Goal: Task Accomplishment & Management: Complete application form

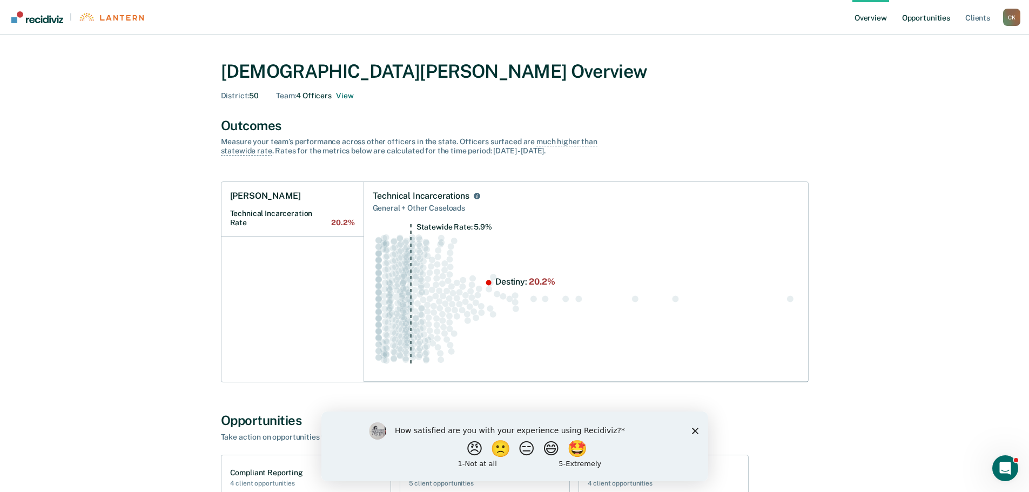
click at [924, 17] on link "Opportunities" at bounding box center [926, 17] width 52 height 35
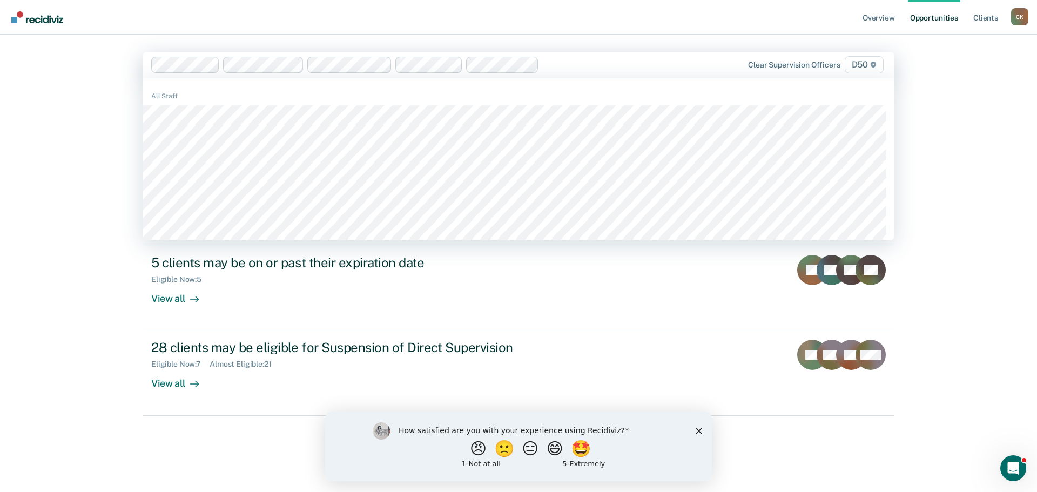
click at [558, 67] on div at bounding box center [603, 64] width 121 height 12
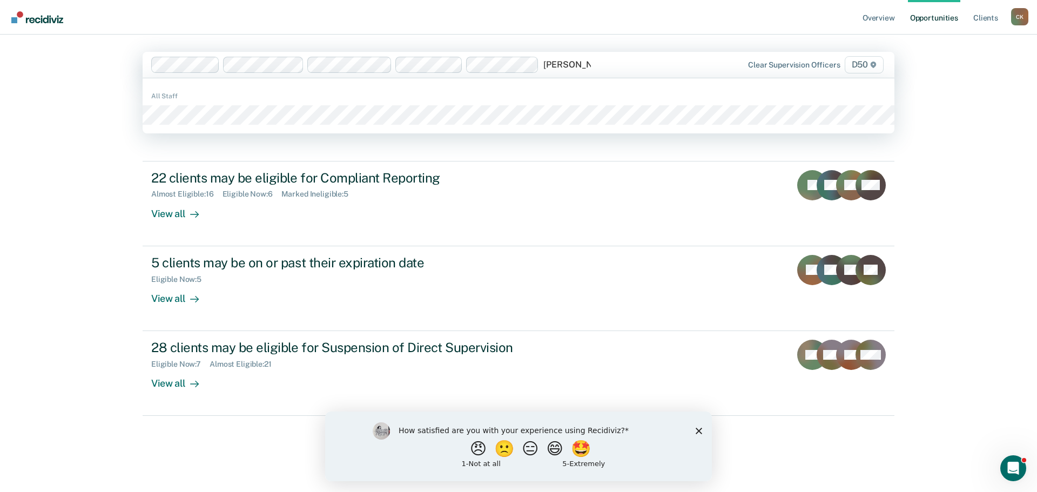
type input "[PERSON_NAME]"
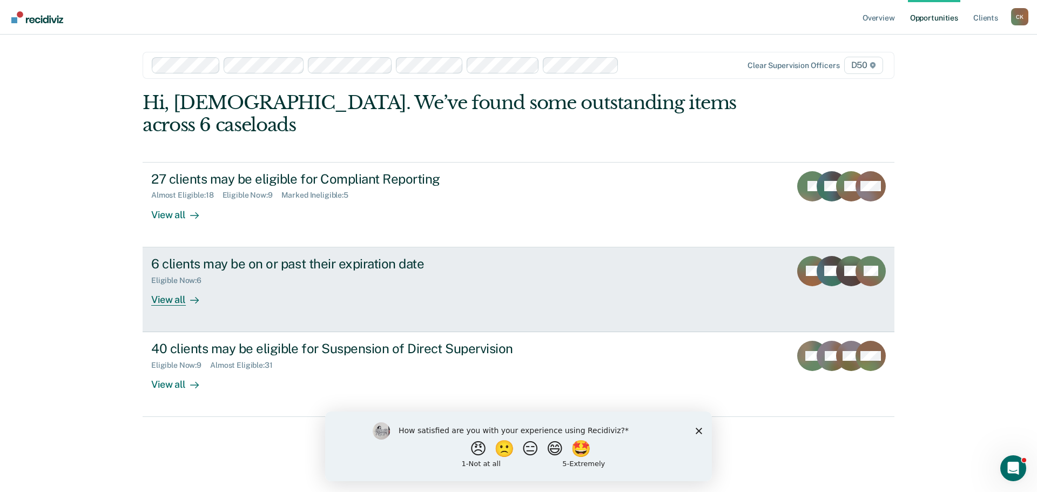
click at [415, 285] on link "6 clients may be on or past their expiration date Eligible Now : 6 View all SL …" at bounding box center [519, 289] width 752 height 85
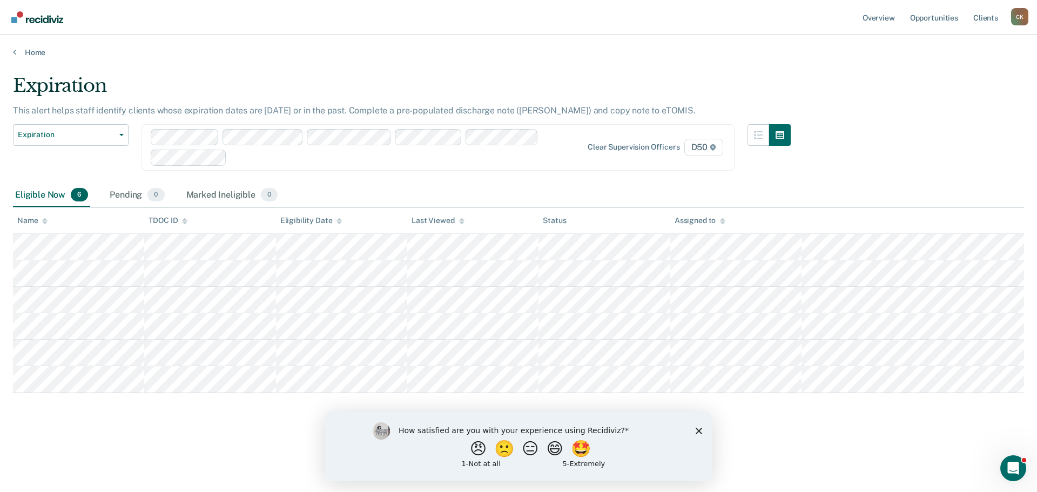
drag, startPoint x: 519, startPoint y: 234, endPoint x: 240, endPoint y: 426, distance: 338.2
click at [240, 426] on div "Expiration This alert helps staff identify clients whose expiration dates are […" at bounding box center [518, 260] width 1011 height 371
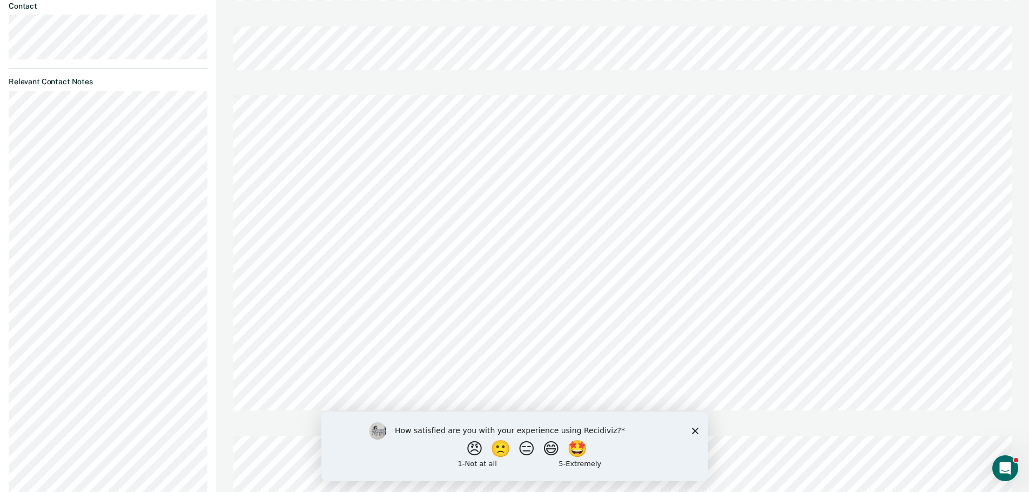
scroll to position [432, 0]
click at [214, 33] on div "[PERSON_NAME] [PERSON_NAME] Profile How it works Log Out Back CL Expiration Eli…" at bounding box center [514, 341] width 1029 height 1871
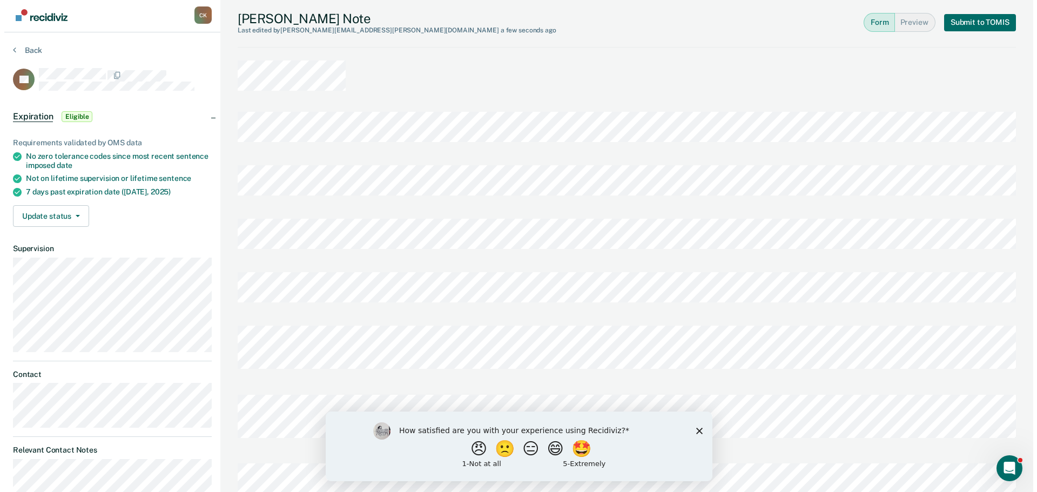
scroll to position [0, 0]
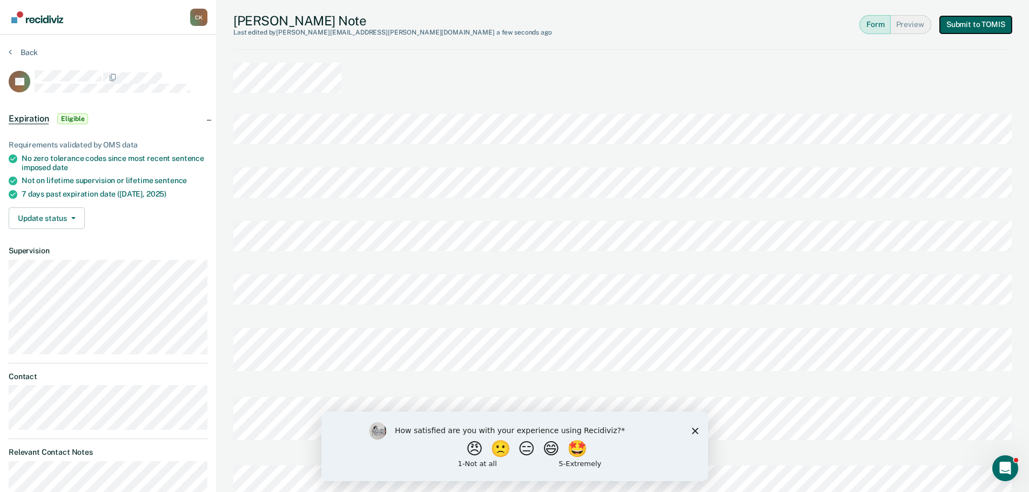
click at [964, 28] on button "Submit to TOMIS" at bounding box center [976, 24] width 72 height 17
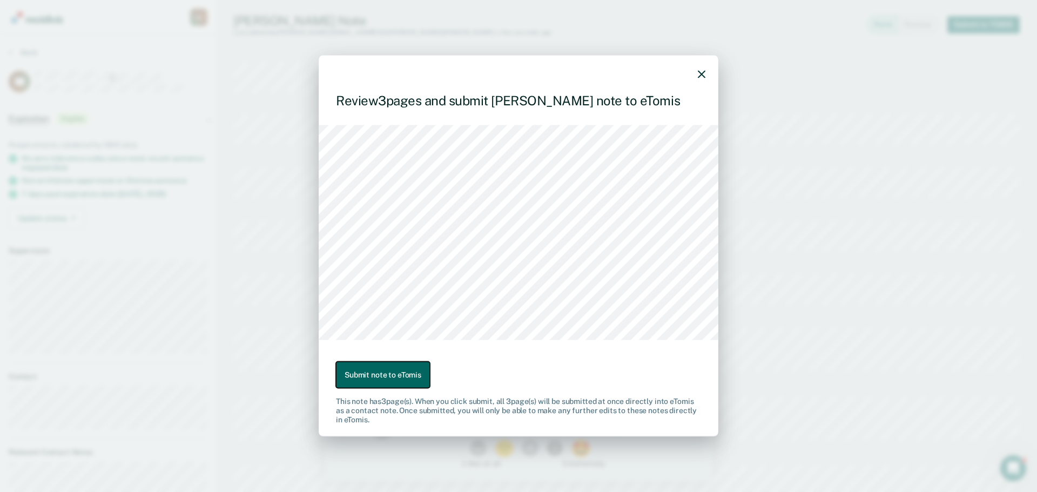
click at [389, 372] on button "Submit note to eTomis" at bounding box center [383, 375] width 94 height 26
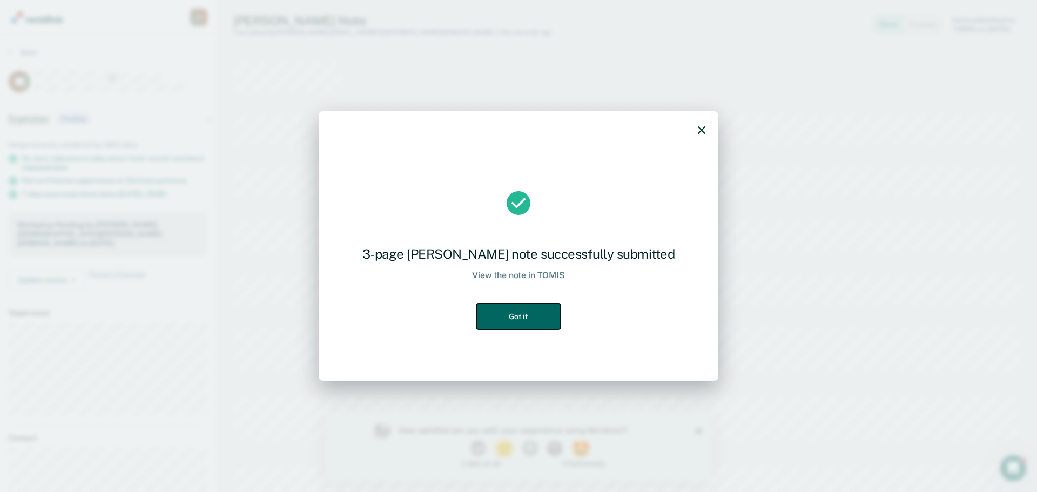
click at [505, 318] on button "Got it" at bounding box center [518, 316] width 84 height 26
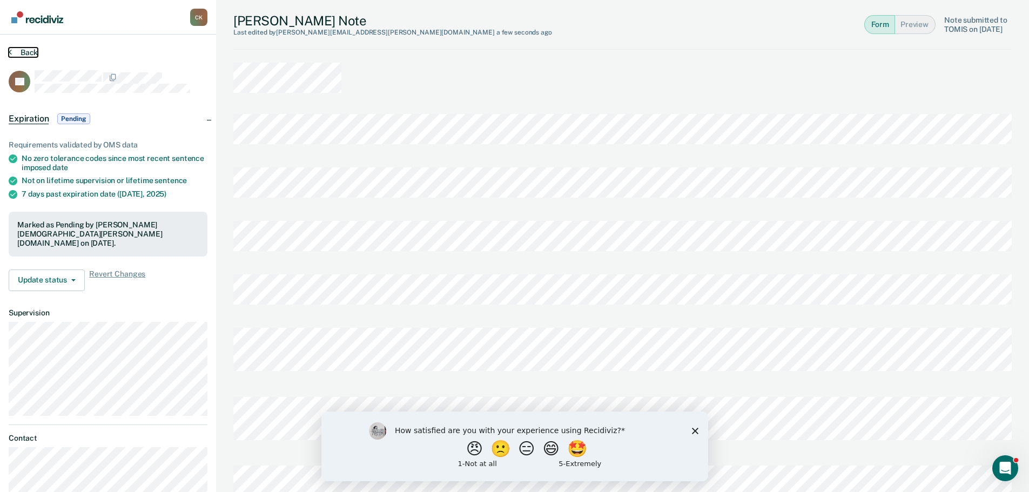
click at [26, 51] on button "Back" at bounding box center [23, 53] width 29 height 10
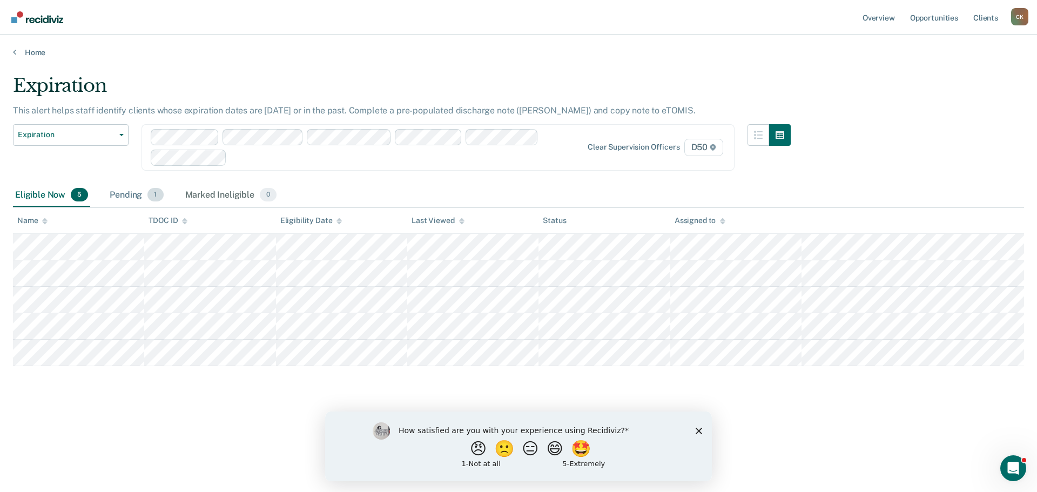
click at [127, 194] on div "Pending 1" at bounding box center [136, 196] width 58 height 24
